Goal: Information Seeking & Learning: Learn about a topic

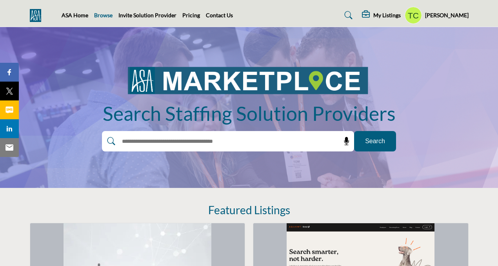
click at [100, 16] on link "Browse" at bounding box center [103, 15] width 18 height 7
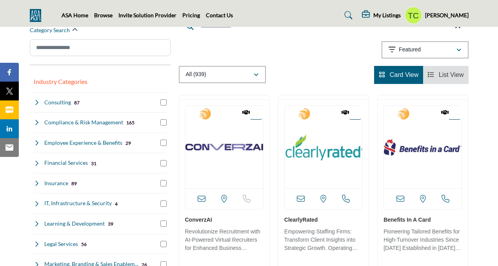
scroll to position [99, 0]
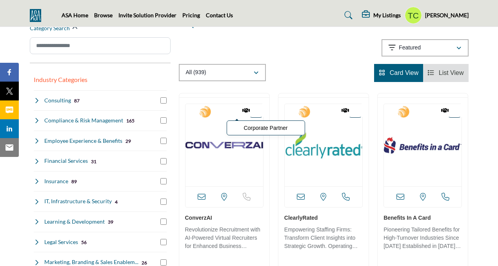
click at [259, 111] on div "Corporate Partner" at bounding box center [245, 110] width 39 height 13
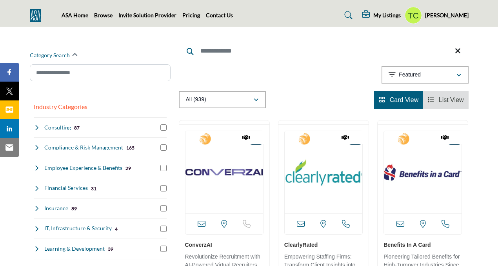
scroll to position [61, 0]
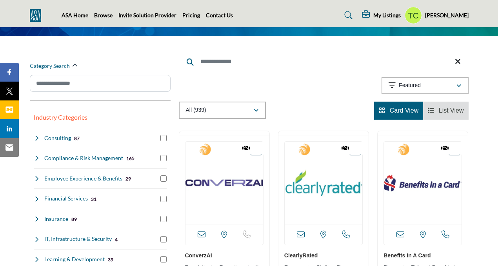
click at [200, 178] on img "Open Listing in new tab" at bounding box center [224, 182] width 78 height 82
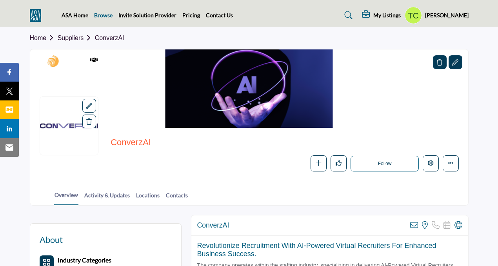
click at [103, 15] on link "Browse" at bounding box center [103, 15] width 18 height 7
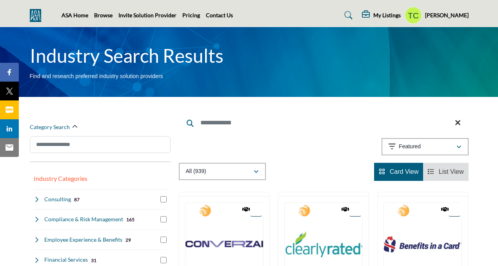
click at [418, 13] on profile-featured-9d57d186-dcdc-4fd1-8698-ebbedcf867ab "Show hide supplier dropdown" at bounding box center [412, 15] width 17 height 17
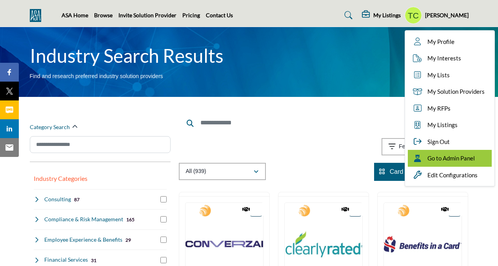
click at [439, 152] on div "Go to Admin Panel" at bounding box center [449, 158] width 84 height 17
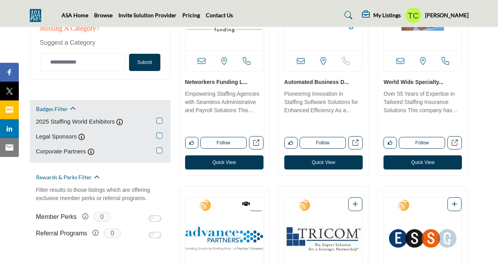
scroll to position [472, 0]
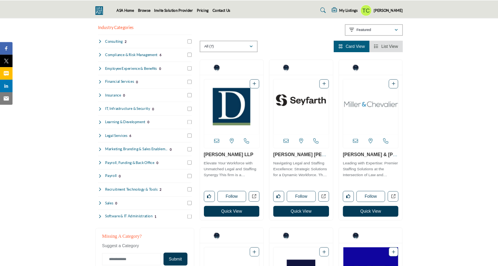
scroll to position [137, 0]
